Goal: Task Accomplishment & Management: Manage account settings

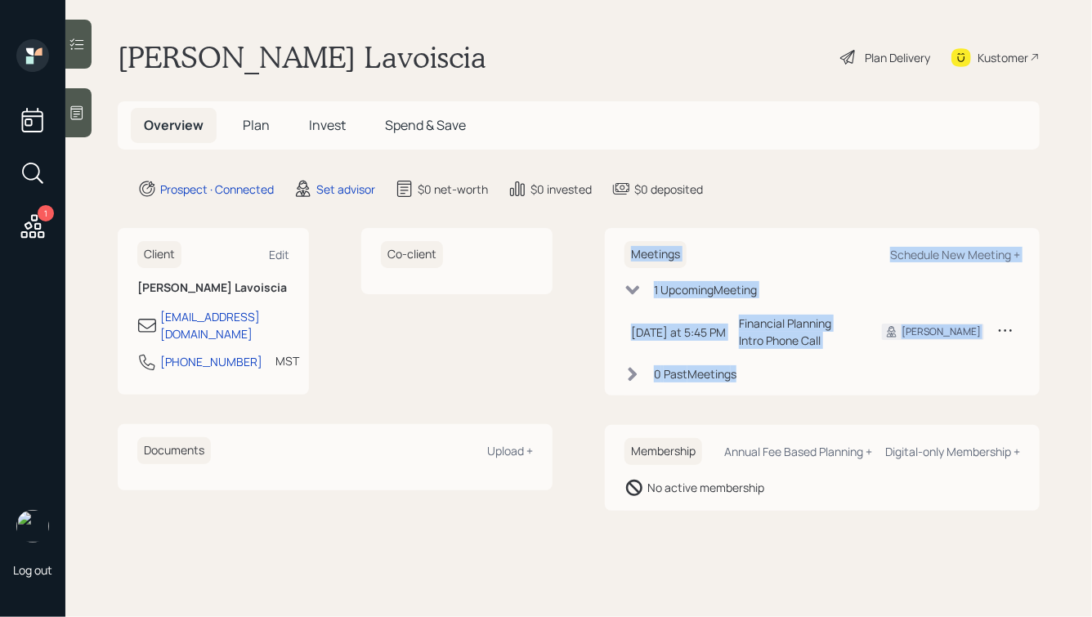
drag, startPoint x: 835, startPoint y: 408, endPoint x: 544, endPoint y: 192, distance: 362.3
click at [549, 196] on main "[PERSON_NAME] Lavoiscia Plan Delivery Kustomer Overview Plan Invest Spend & Sav…" at bounding box center [578, 308] width 1027 height 617
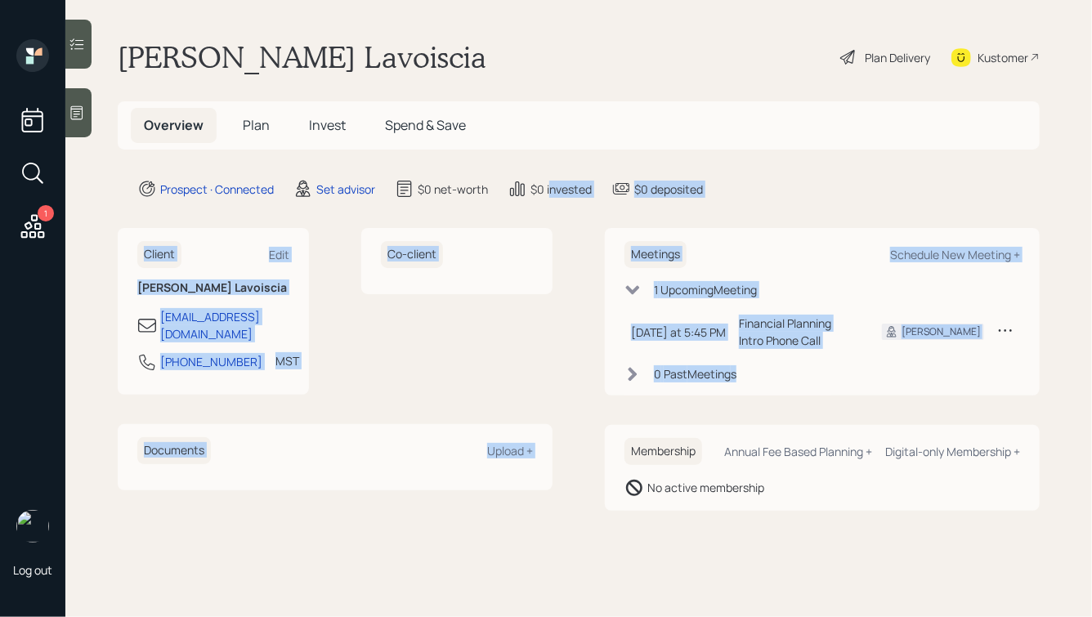
click at [710, 207] on main "[PERSON_NAME] Lavoiscia Plan Delivery Kustomer Overview Plan Invest Spend & Sav…" at bounding box center [578, 308] width 1027 height 617
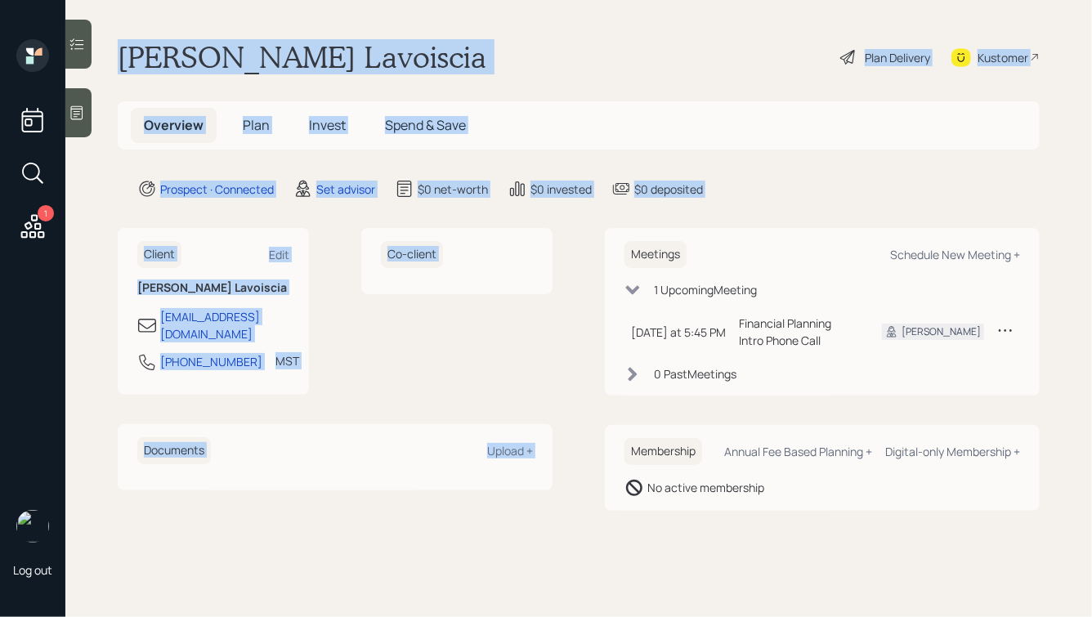
drag, startPoint x: 736, startPoint y: 208, endPoint x: 262, endPoint y: -38, distance: 534.5
click at [262, 0] on html "1 Log out [PERSON_NAME] Lavoiscia Plan Delivery Kustomer Overview Plan Invest S…" at bounding box center [546, 308] width 1092 height 617
click at [262, 58] on h1 "[PERSON_NAME] Lavoiscia" at bounding box center [302, 57] width 369 height 36
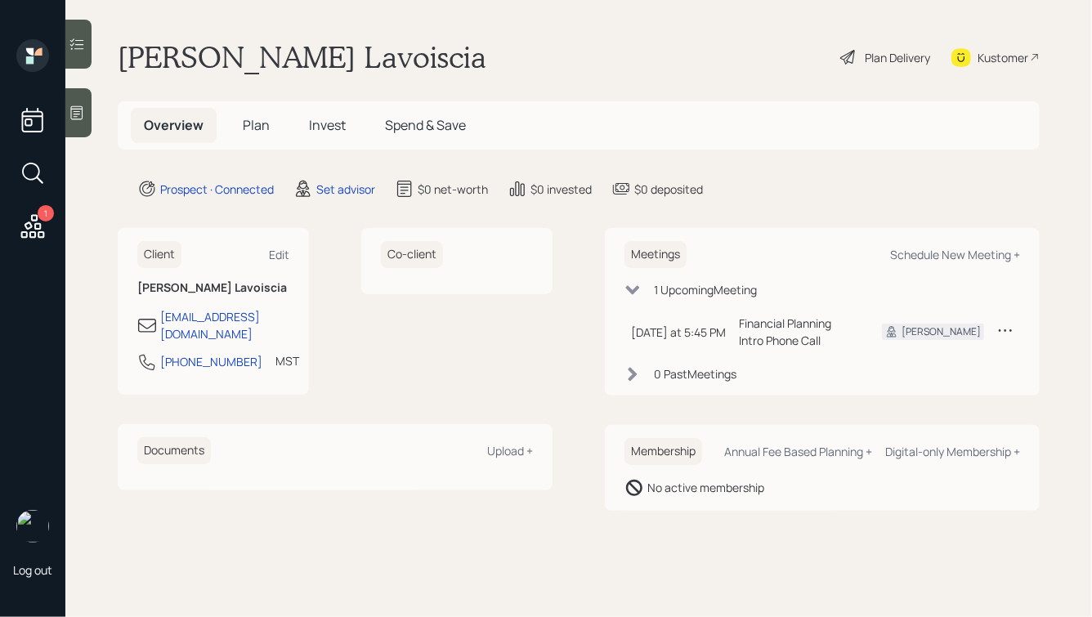
click at [79, 114] on icon at bounding box center [77, 113] width 16 height 16
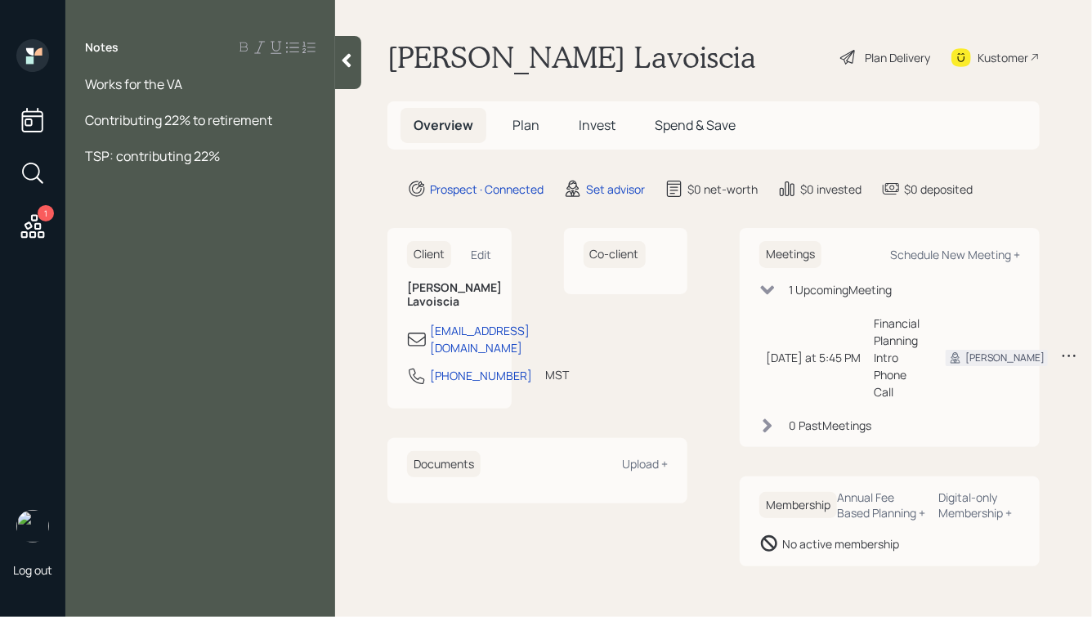
click at [87, 83] on span "Works for the VA" at bounding box center [133, 84] width 97 height 18
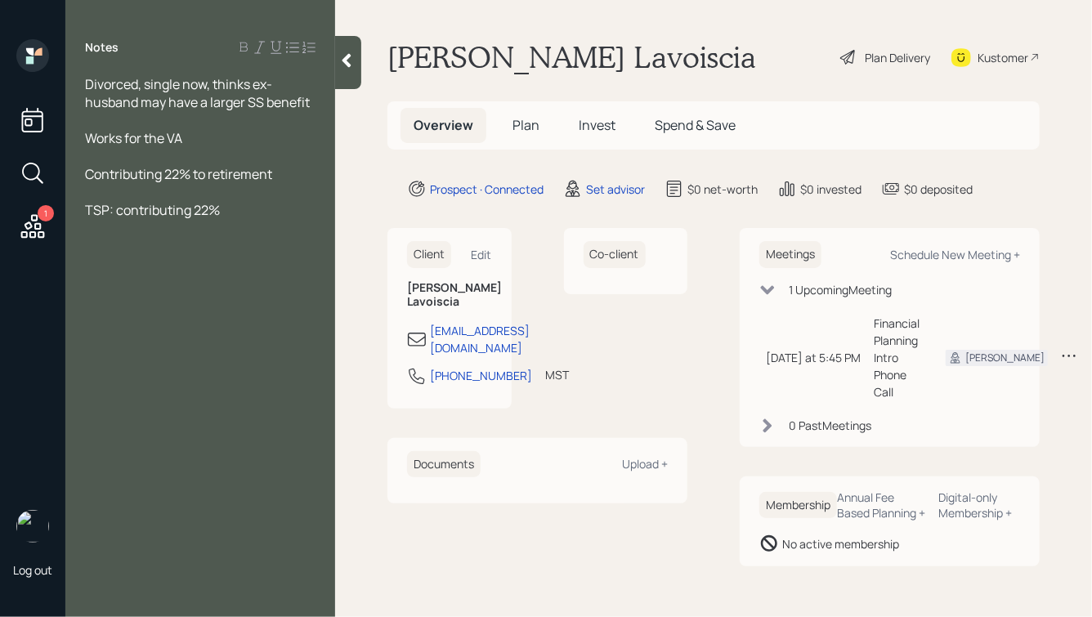
click at [246, 223] on div "Notes Divorced, single now, thinks ex-husband may have a larger SS benefit Work…" at bounding box center [200, 318] width 270 height 558
click at [232, 217] on div "TSP: contributing 22%" at bounding box center [200, 210] width 231 height 18
drag, startPoint x: 245, startPoint y: 215, endPoint x: 131, endPoint y: 110, distance: 155.6
click at [143, 132] on div "Divorced, single now, thinks ex-husband may have a larger SS benefit Works for …" at bounding box center [200, 147] width 231 height 144
click at [171, 172] on span "Contributing 22% to retirement" at bounding box center [178, 174] width 187 height 18
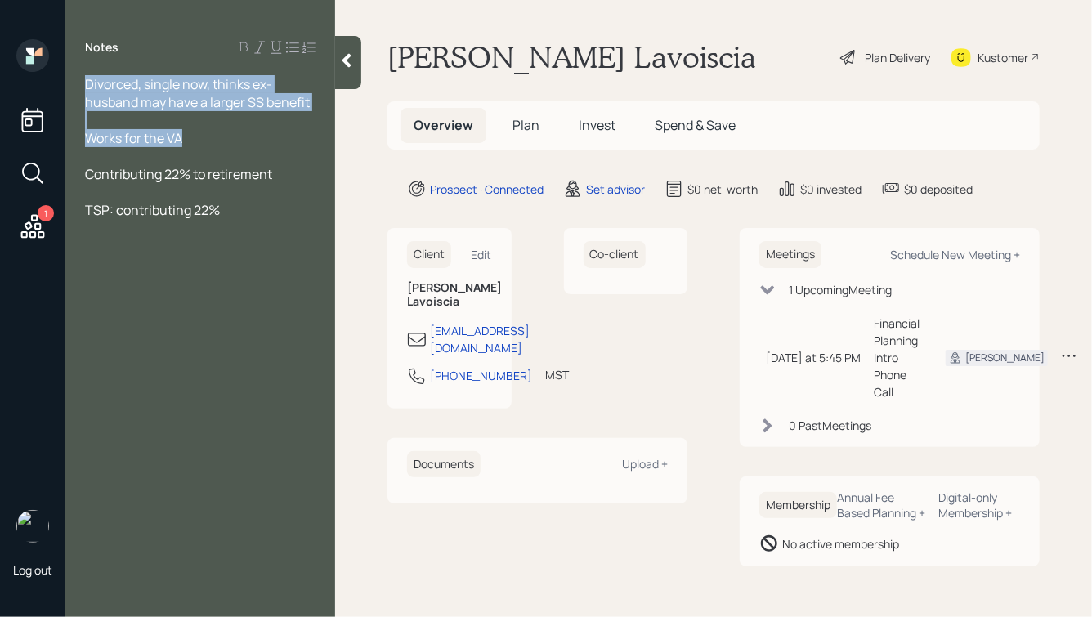
drag, startPoint x: 208, startPoint y: 140, endPoint x: 98, endPoint y: 72, distance: 128.9
click at [98, 73] on div "Notes Divorced, single now, thinks ex-husband may have a larger SS benefit Work…" at bounding box center [200, 318] width 270 height 558
click at [155, 93] on span "Divorced, single now, thinks ex-husband may have a larger SS benefit" at bounding box center [197, 93] width 225 height 36
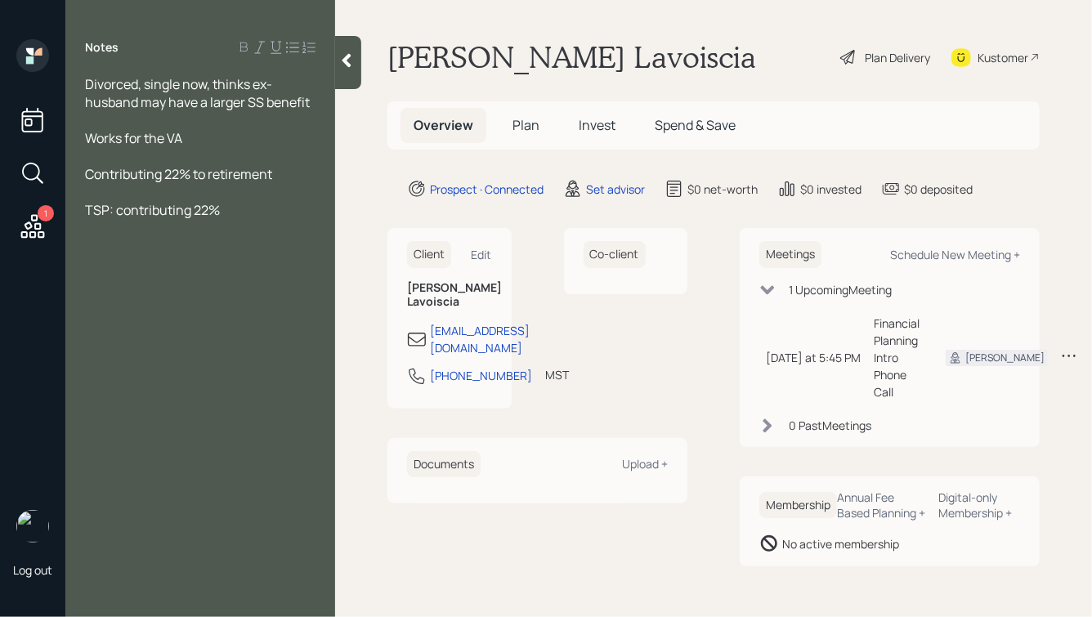
click at [231, 141] on div "Works for the VA" at bounding box center [200, 138] width 231 height 18
drag, startPoint x: 229, startPoint y: 139, endPoint x: 85, endPoint y: 130, distance: 144.2
click at [85, 130] on div "Works for the VA -" at bounding box center [200, 138] width 231 height 18
click at [171, 135] on span "Works for the VA -" at bounding box center [137, 138] width 105 height 18
drag, startPoint x: 186, startPoint y: 116, endPoint x: 57, endPoint y: 108, distance: 128.6
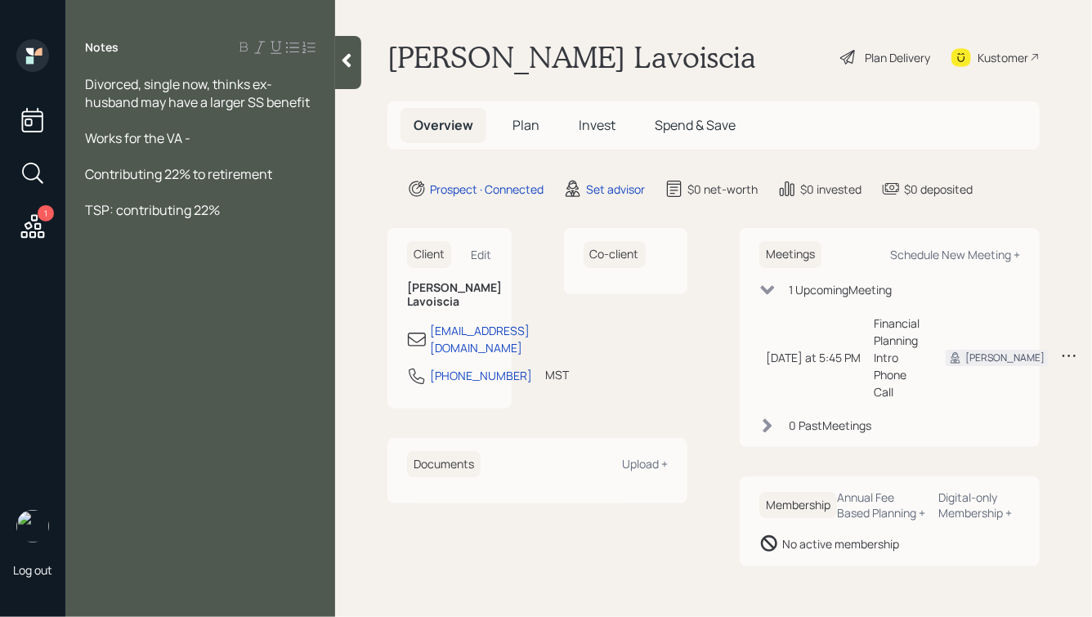
click at [57, 108] on div "1 Log out Notes Divorced, single now, thinks ex-husband may have a larger SS be…" at bounding box center [546, 308] width 1092 height 617
click at [142, 104] on span "Divorced, single now, thinks ex-husband may have a larger SS benefit" at bounding box center [197, 93] width 225 height 36
click at [203, 124] on div at bounding box center [200, 120] width 231 height 18
click at [208, 143] on div "Works for the VA -" at bounding box center [200, 138] width 231 height 18
click at [257, 206] on div "TSP: contributing 22%" at bounding box center [200, 210] width 231 height 18
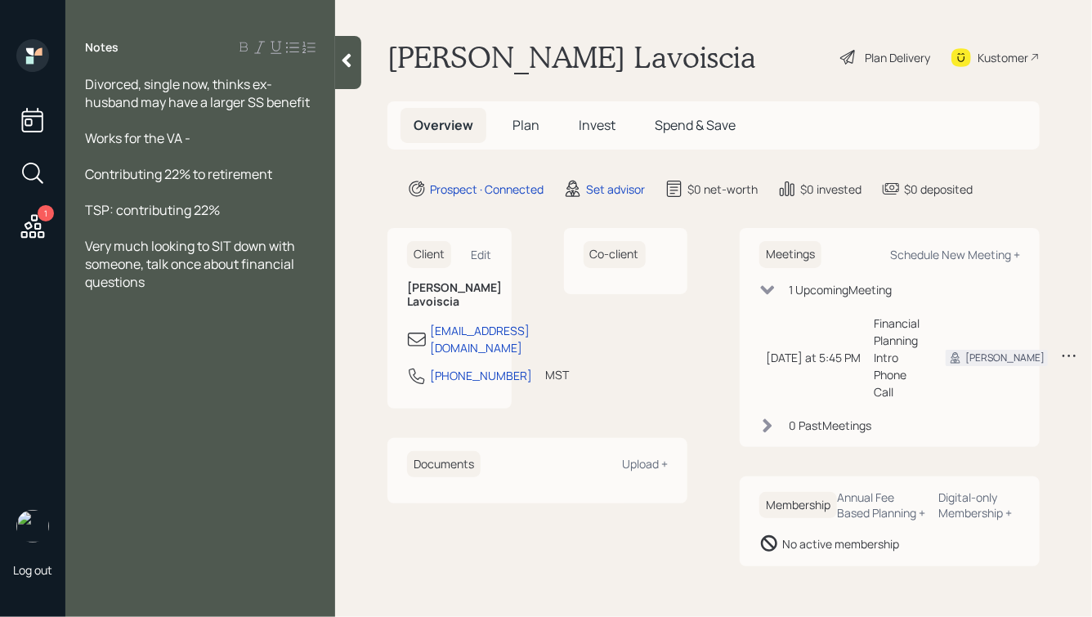
click at [351, 61] on icon at bounding box center [346, 60] width 16 height 16
